Goal: Transaction & Acquisition: Book appointment/travel/reservation

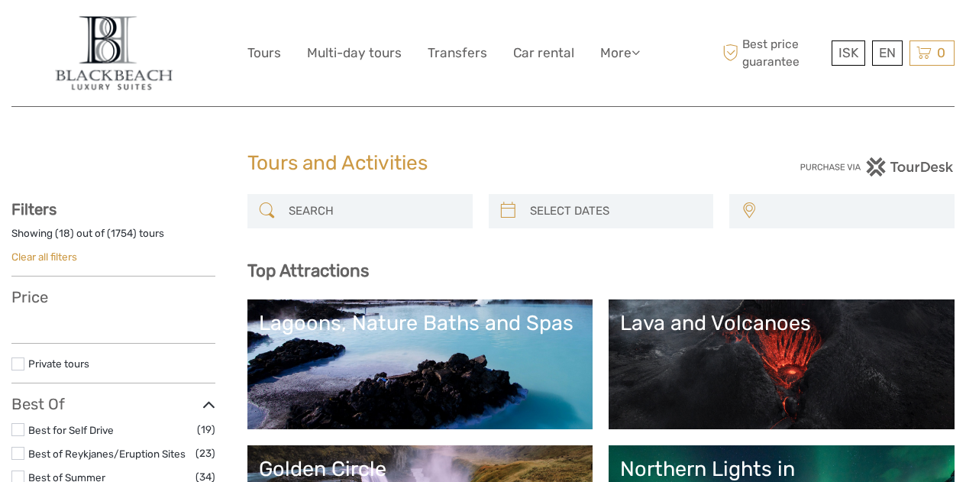
select select
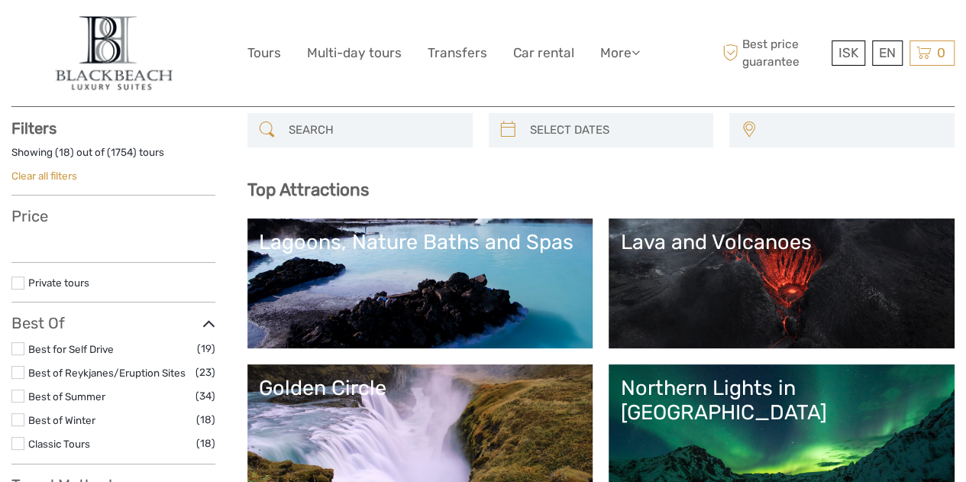
scroll to position [153, 0]
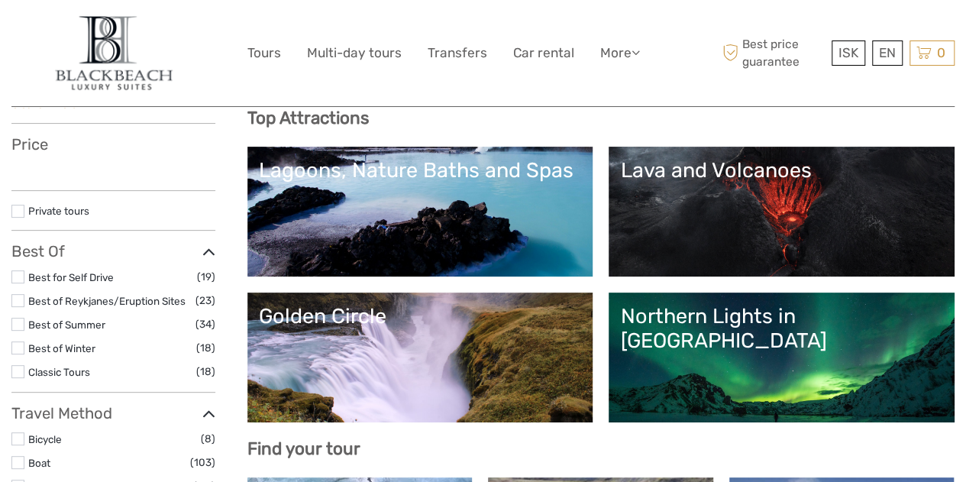
select select
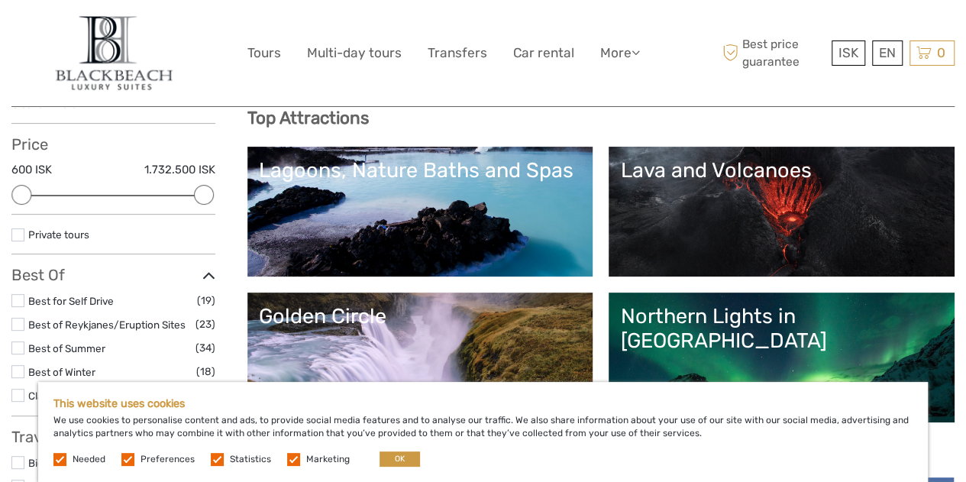
scroll to position [0, 0]
click at [386, 460] on button "OK" at bounding box center [400, 458] width 40 height 15
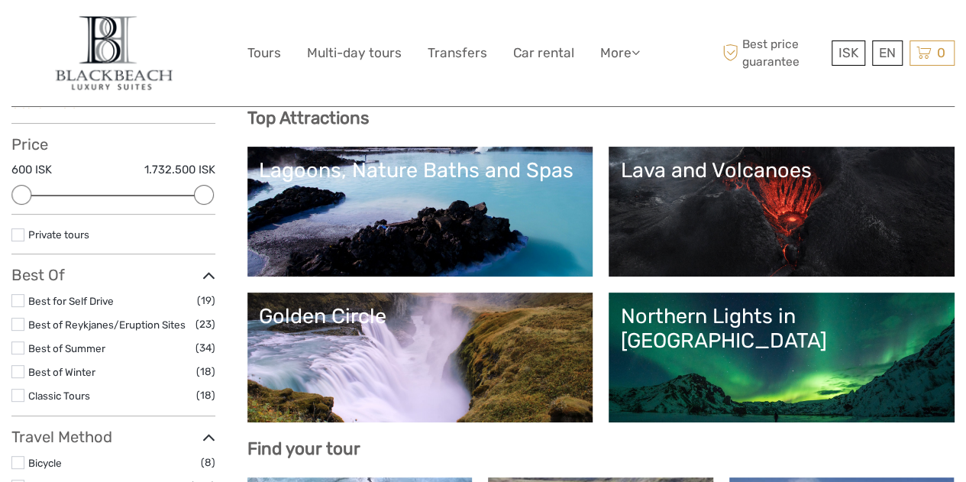
click at [620, 265] on link "Lava and Volcanoes" at bounding box center [781, 211] width 323 height 107
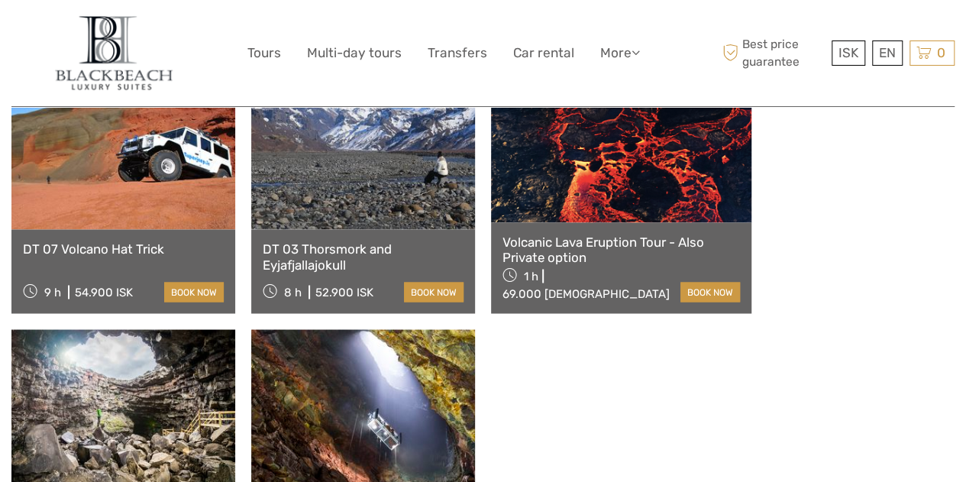
scroll to position [1375, 0]
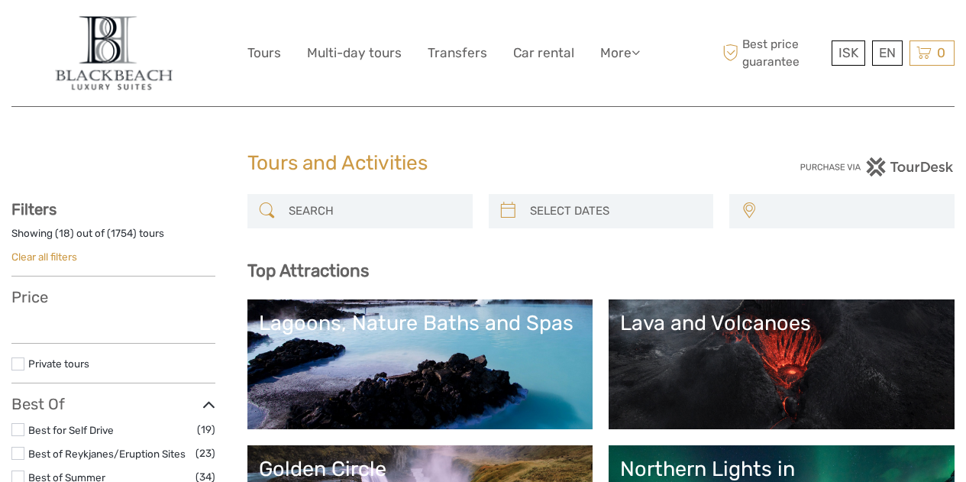
select select
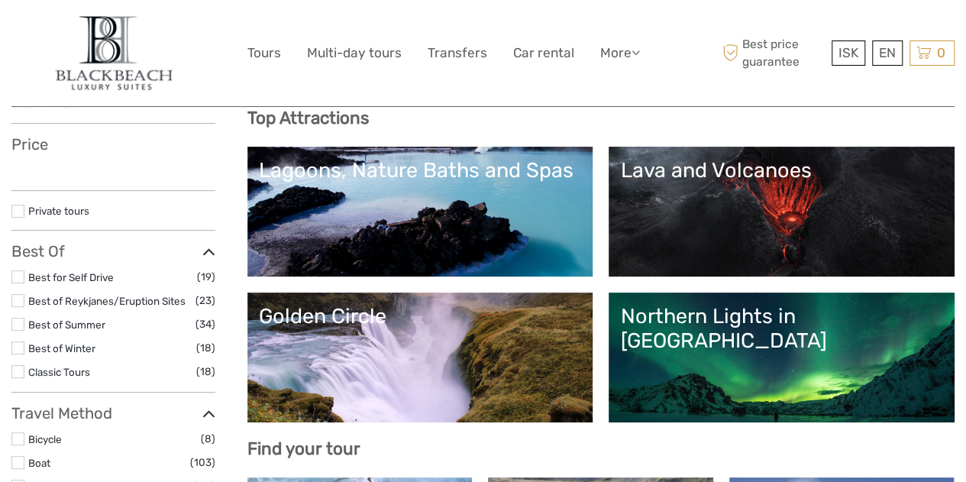
select select
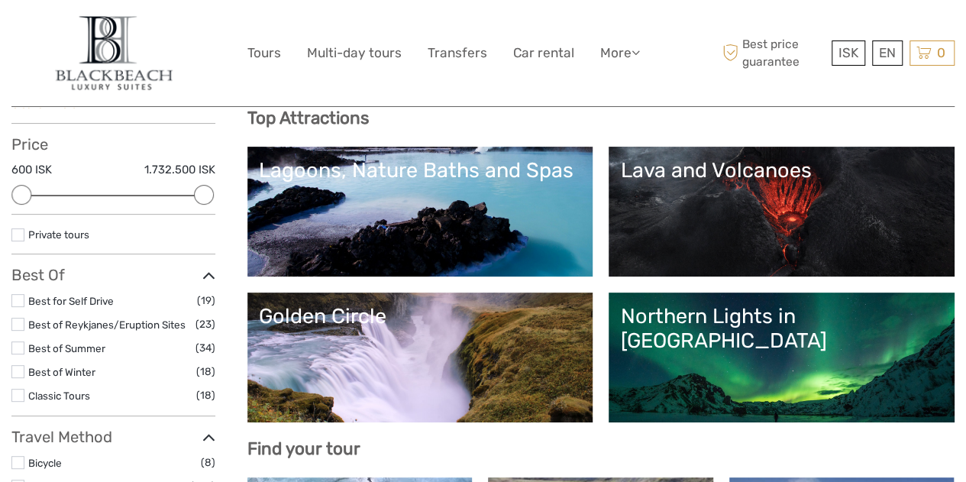
scroll to position [0, 0]
